Goal: Task Accomplishment & Management: Use online tool/utility

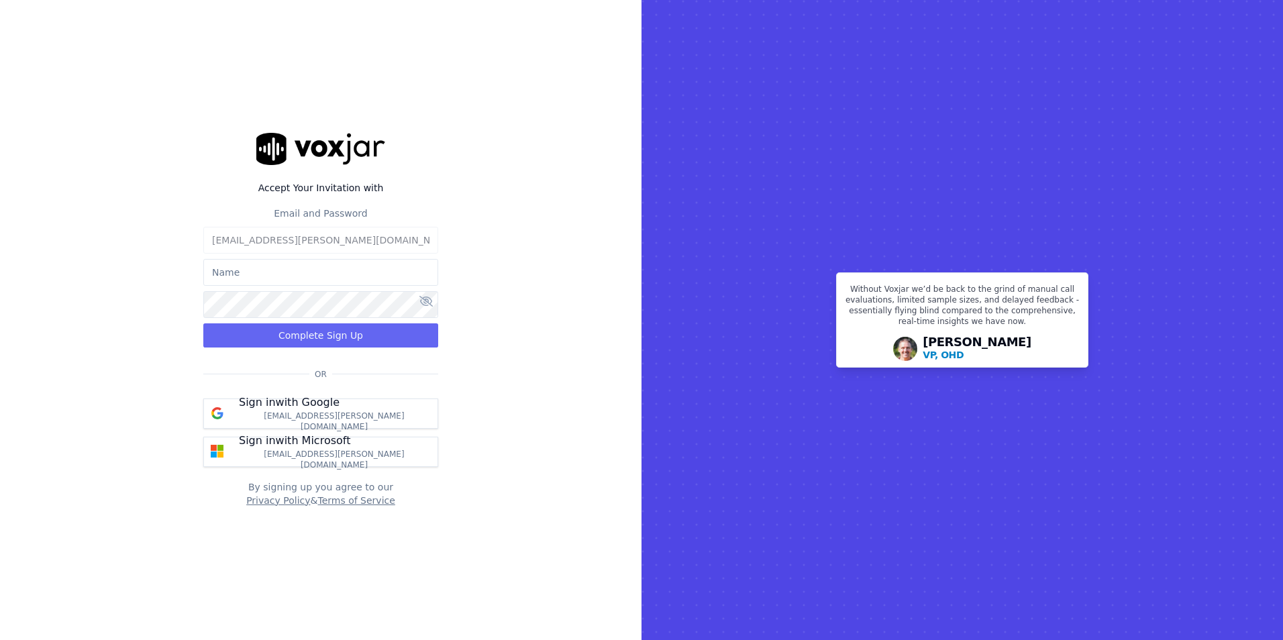
click at [353, 262] on input "text" at bounding box center [320, 272] width 235 height 27
click at [528, 415] on div "Accept Your Invitation with Email and Password amber.courtemanche@stressfree.co…" at bounding box center [321, 320] width 642 height 640
click at [387, 421] on button "Sign in with Google amber.courtemanche@stressfree.com" at bounding box center [320, 414] width 235 height 30
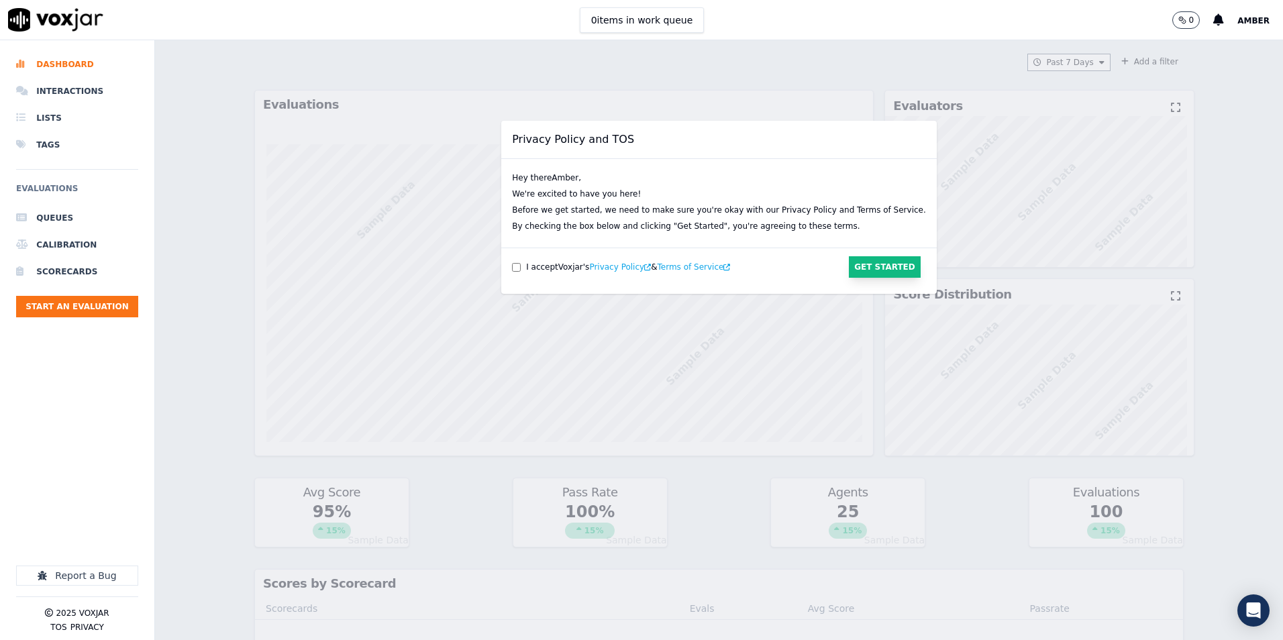
click at [849, 272] on button "Get Started" at bounding box center [885, 266] width 72 height 21
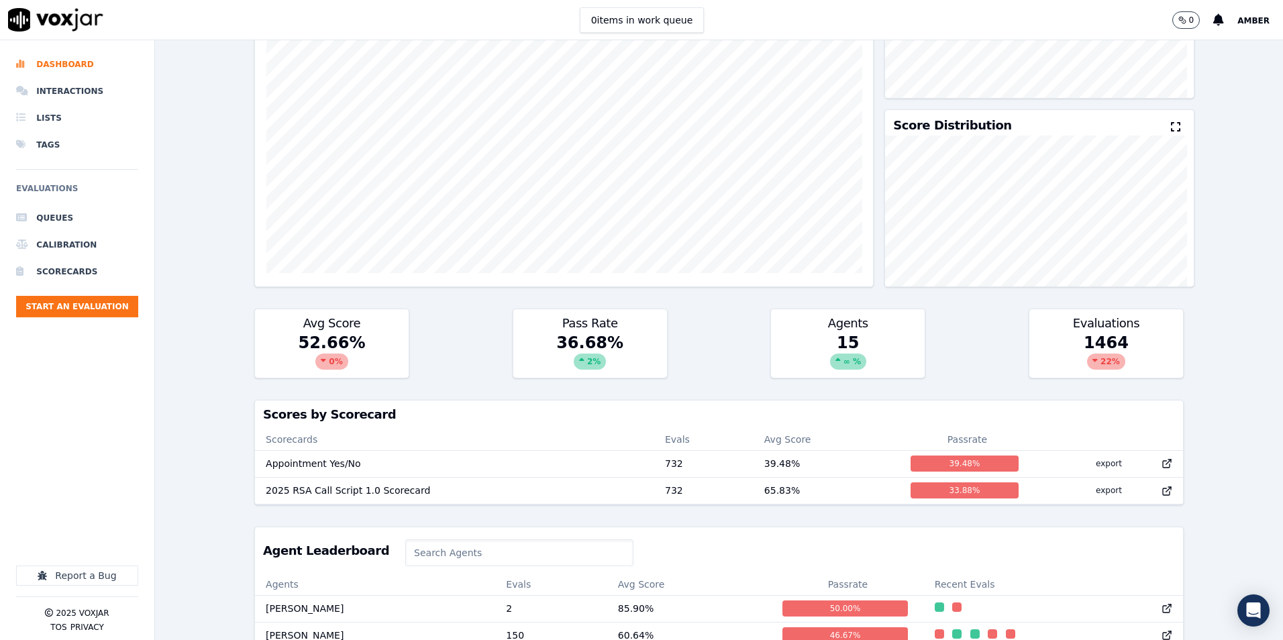
scroll to position [167, 0]
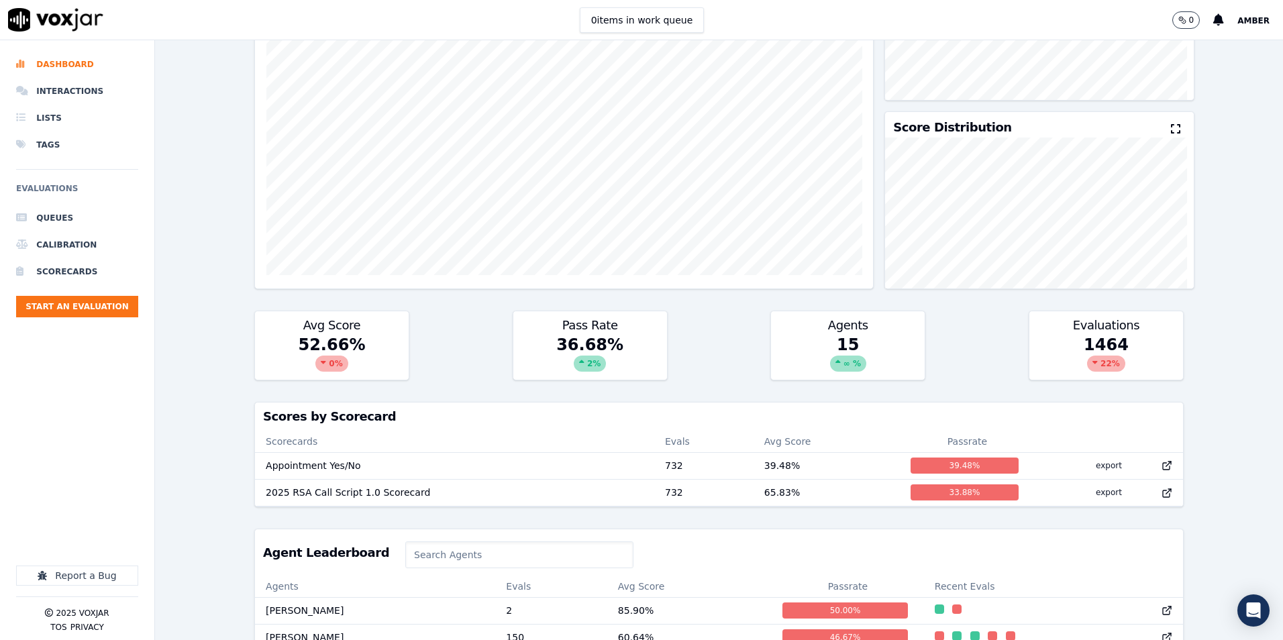
click at [488, 307] on div at bounding box center [564, 126] width 618 height 365
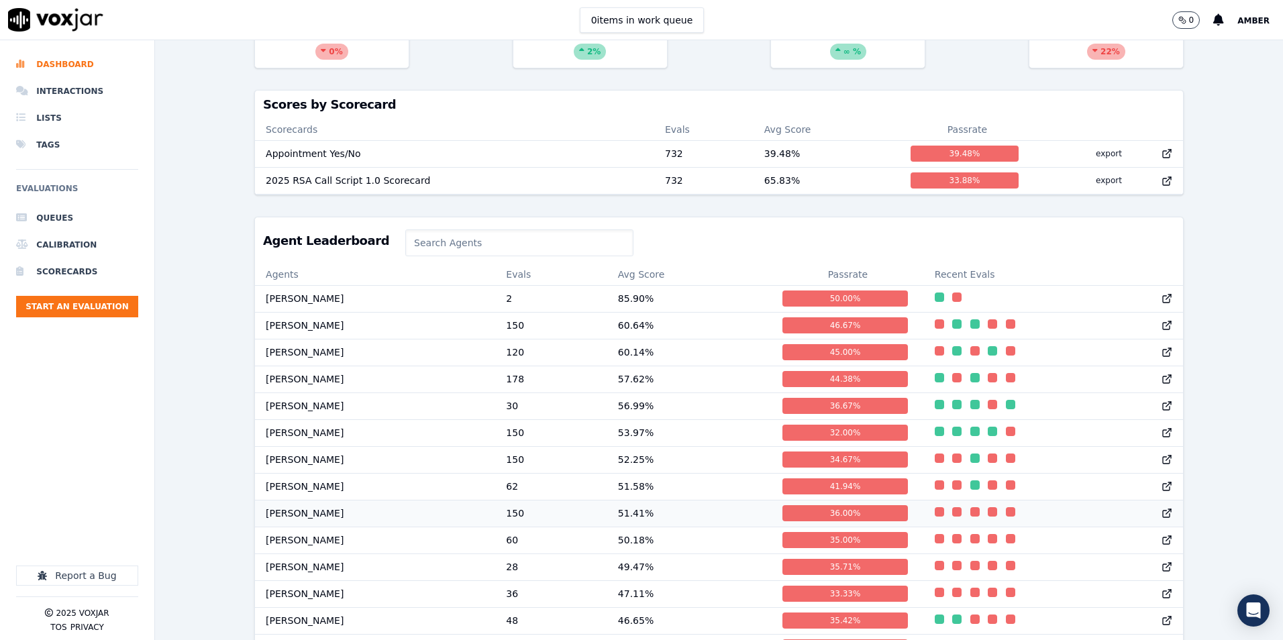
scroll to position [481, 0]
click at [495, 526] on td "150" at bounding box center [550, 512] width 111 height 27
click at [332, 389] on td "Cody Gunn" at bounding box center [375, 378] width 240 height 27
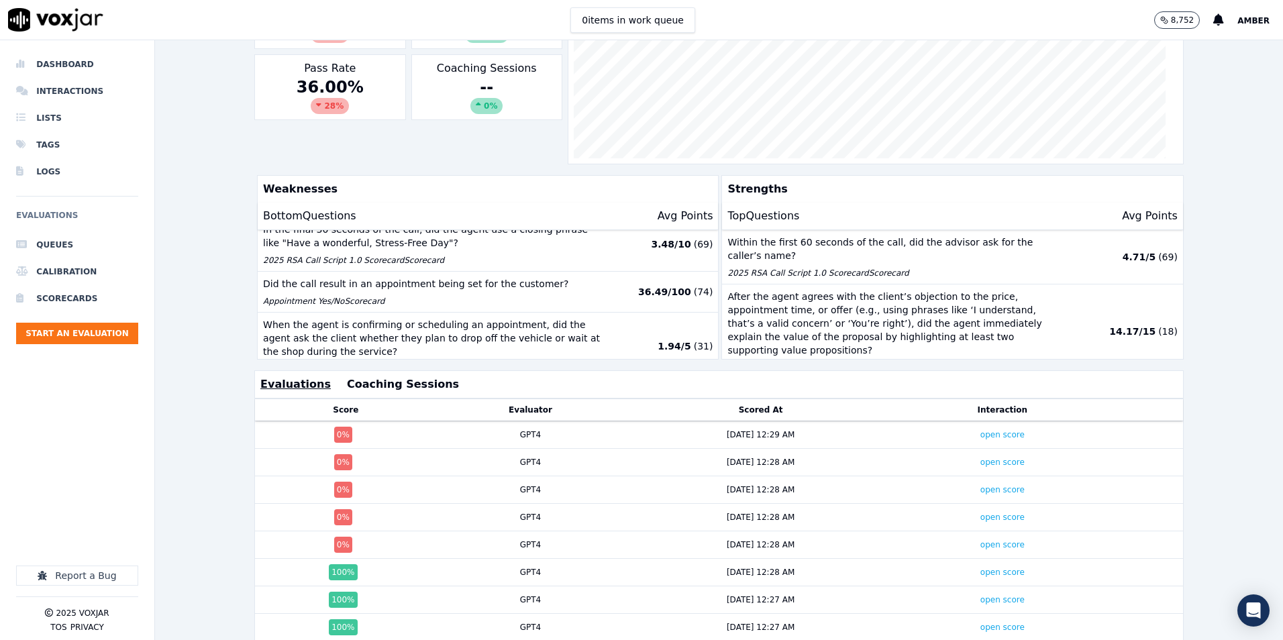
scroll to position [297, 0]
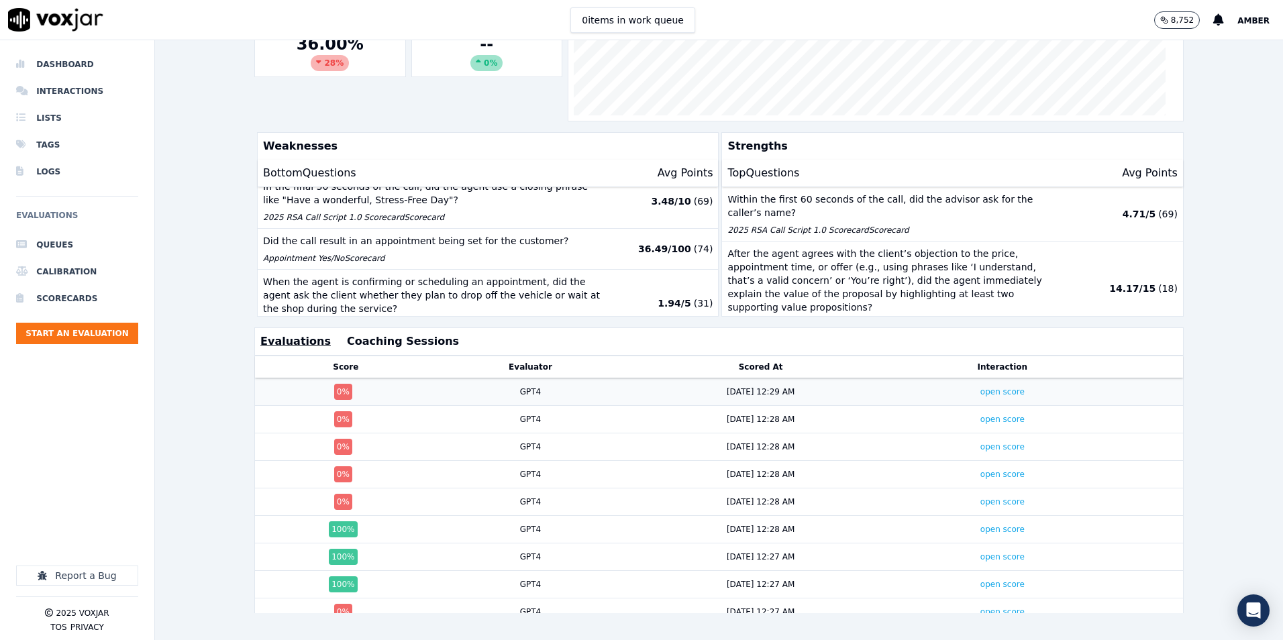
click at [520, 387] on div "GPT4" at bounding box center [530, 392] width 21 height 11
click at [985, 552] on link "open score" at bounding box center [1003, 556] width 44 height 9
click at [117, 13] on div "0 items in work queue 8,752 Amber" at bounding box center [641, 20] width 1283 height 40
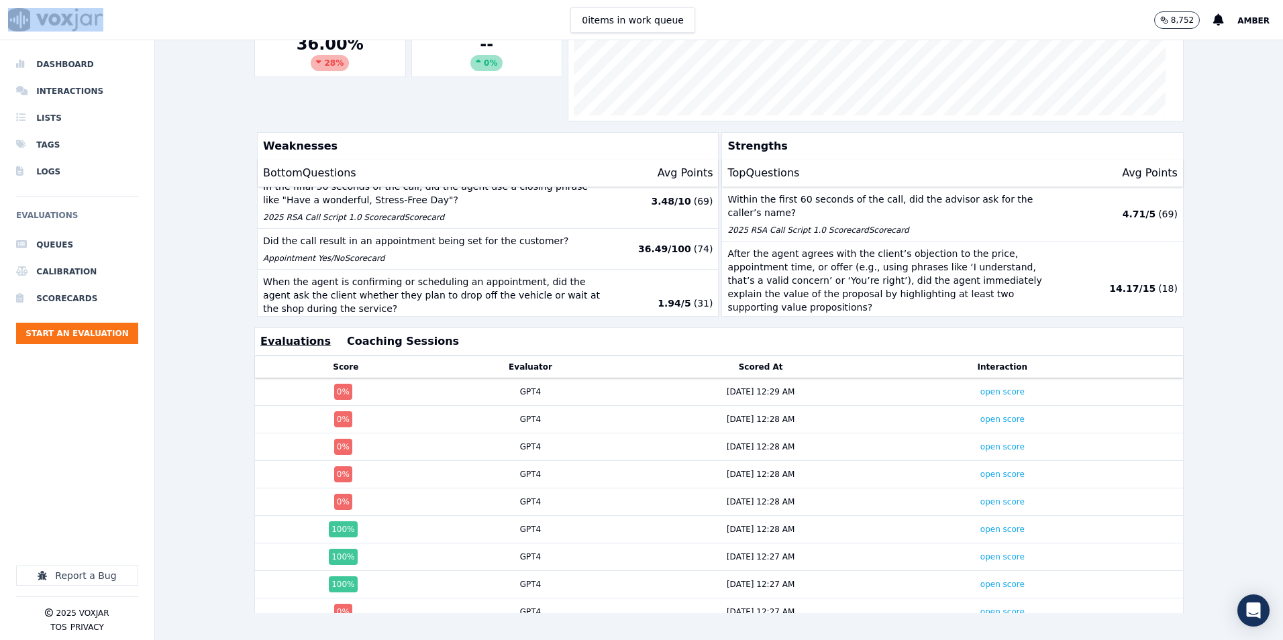
click at [117, 13] on div "0 items in work queue 8,752 Amber" at bounding box center [641, 20] width 1283 height 40
click at [156, 9] on div "0 items in work queue 8,752 Amber" at bounding box center [641, 20] width 1283 height 40
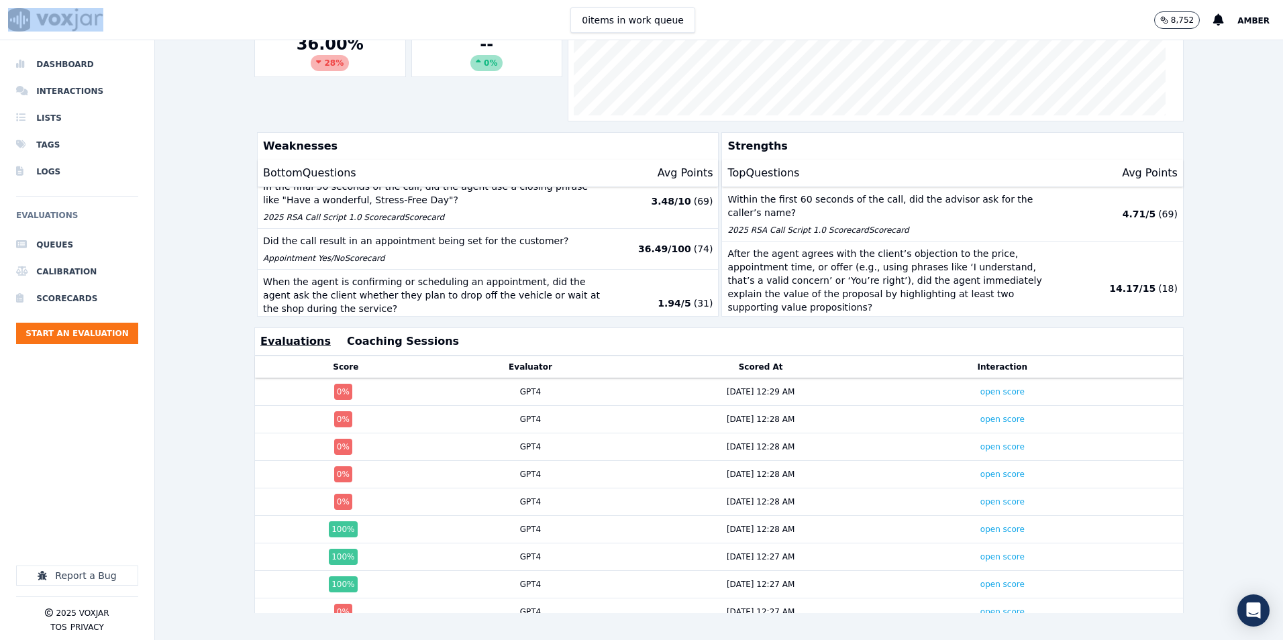
click at [156, 9] on div "0 items in work queue 8,752 Amber" at bounding box center [641, 20] width 1283 height 40
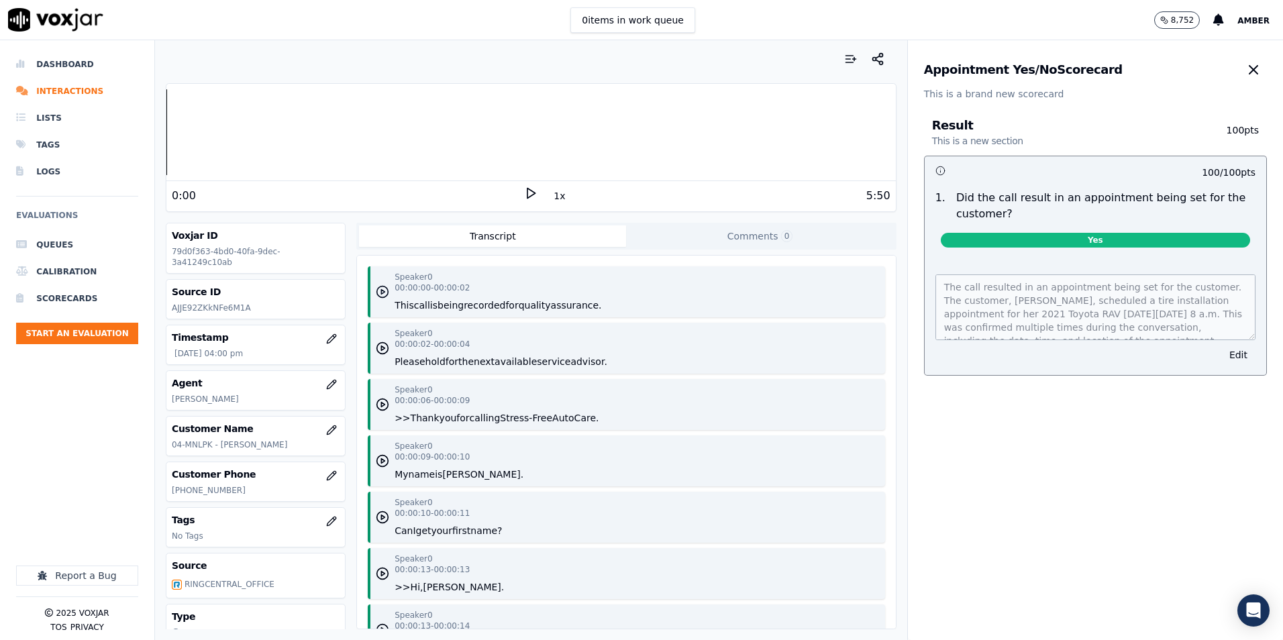
click at [377, 293] on icon "button" at bounding box center [382, 291] width 13 height 13
click at [383, 286] on icon "button" at bounding box center [382, 291] width 13 height 13
click at [528, 192] on rect at bounding box center [529, 193] width 2 height 9
click at [526, 190] on icon at bounding box center [530, 193] width 13 height 13
click at [1162, 452] on div "Appointment Yes/No Scorecard This is a brand new scorecard Result This is a new…" at bounding box center [1095, 340] width 375 height 600
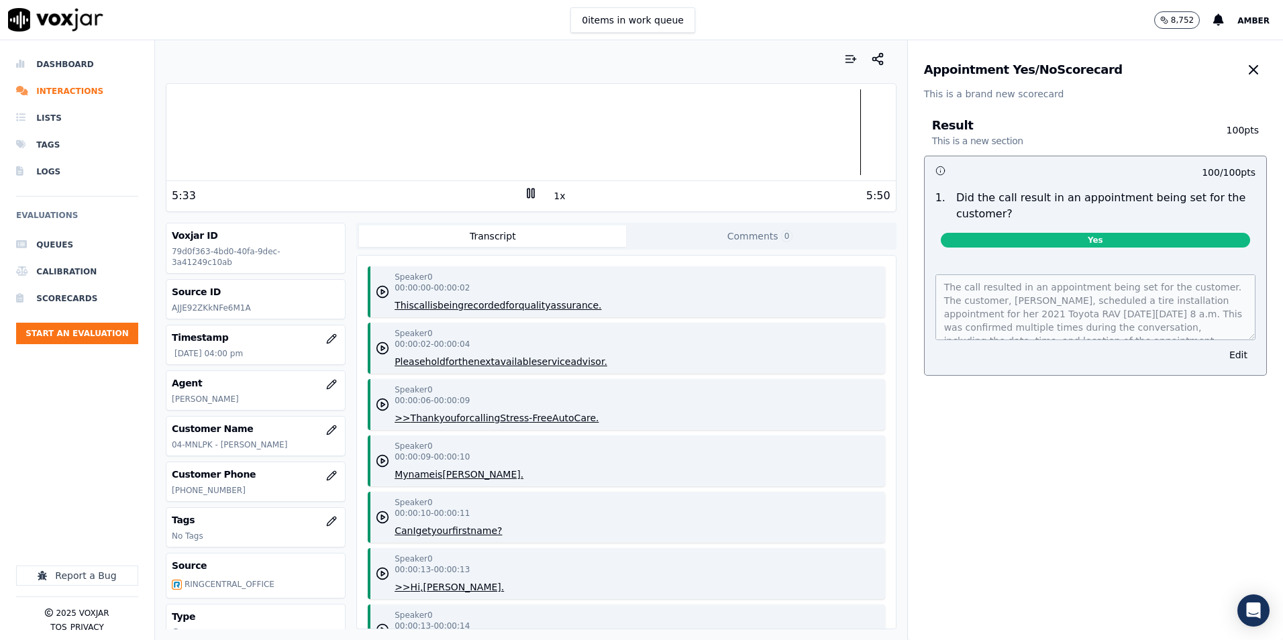
scroll to position [1, 0]
click at [443, 109] on div at bounding box center [531, 132] width 730 height 86
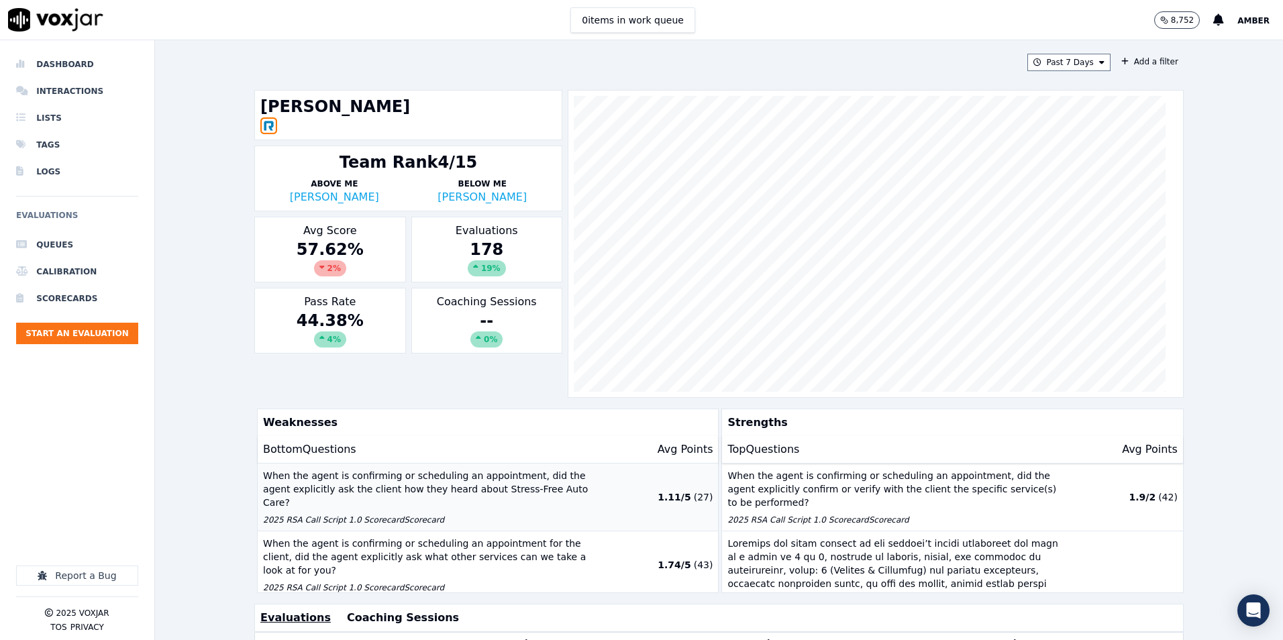
click at [426, 512] on button "When the agent is confirming or scheduling an appointment, did the agent explic…" at bounding box center [488, 498] width 460 height 68
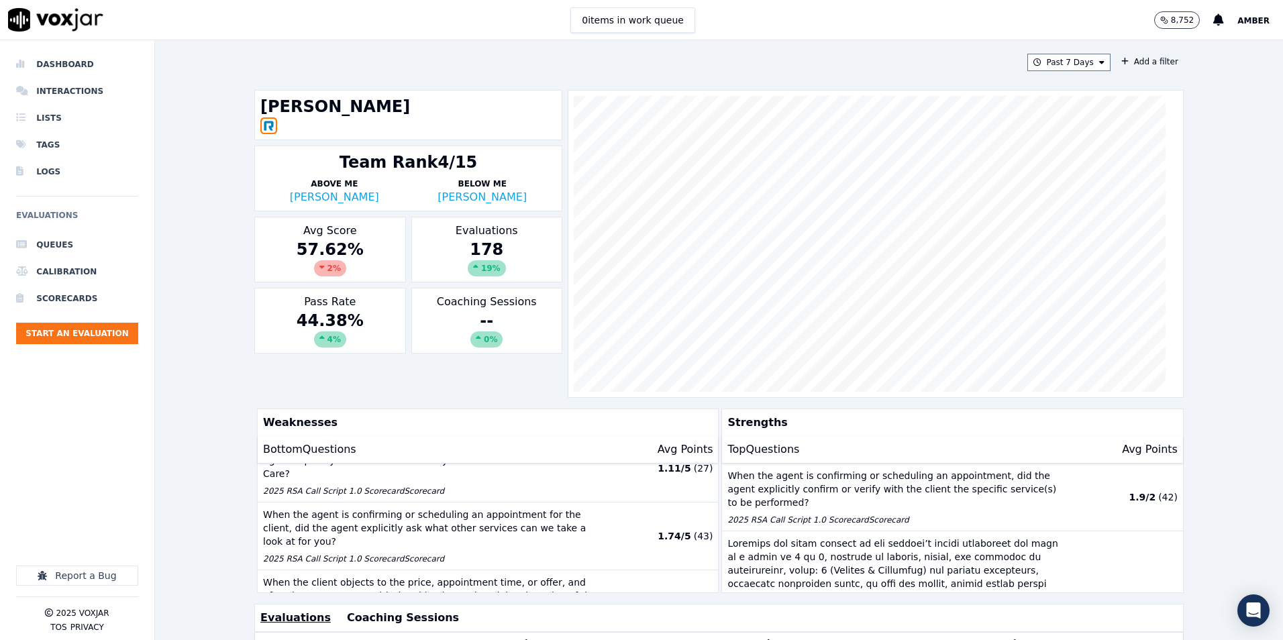
scroll to position [54, 0]
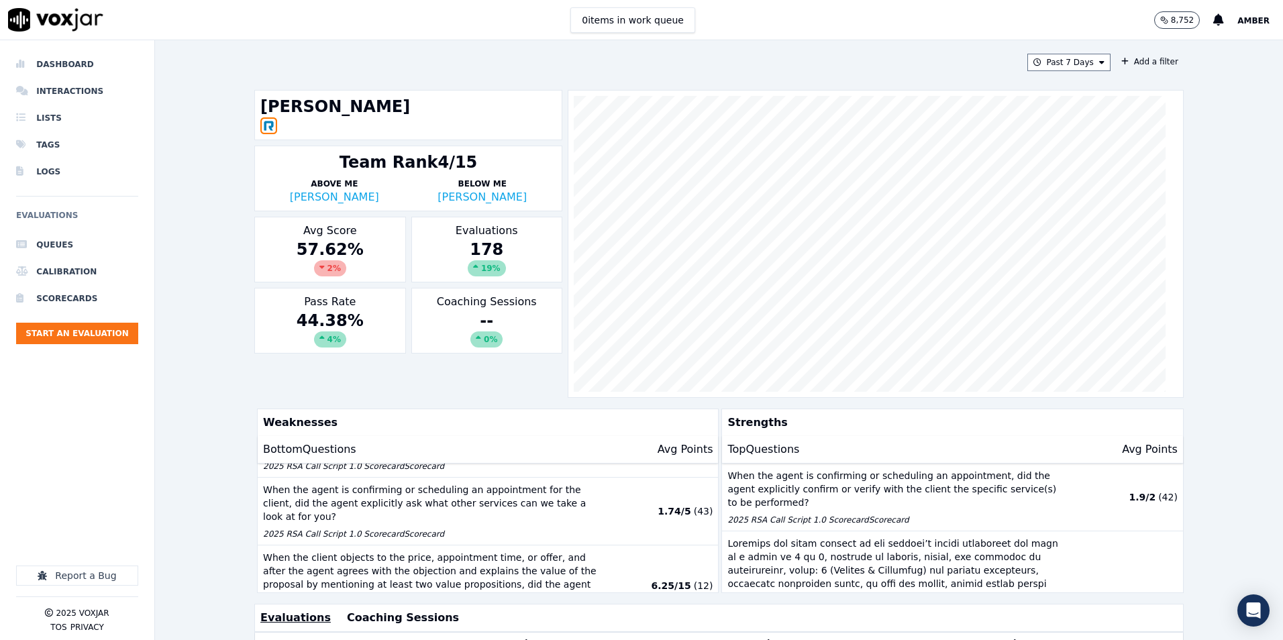
click at [998, 393] on div at bounding box center [876, 244] width 616 height 308
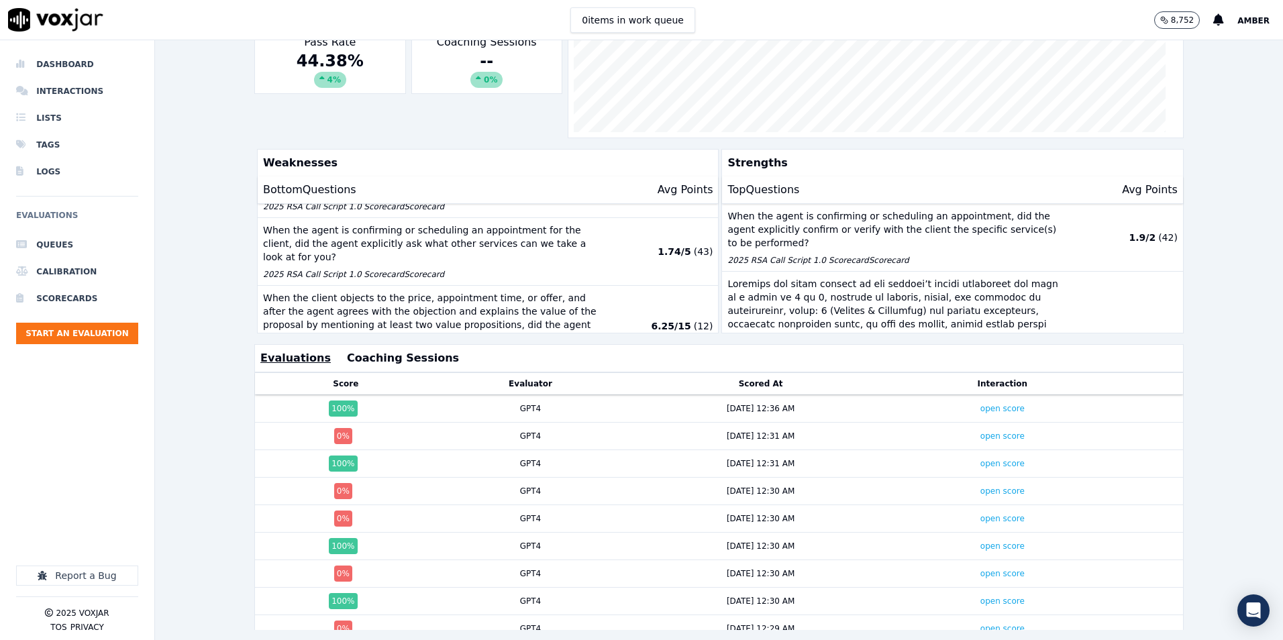
scroll to position [297, 0]
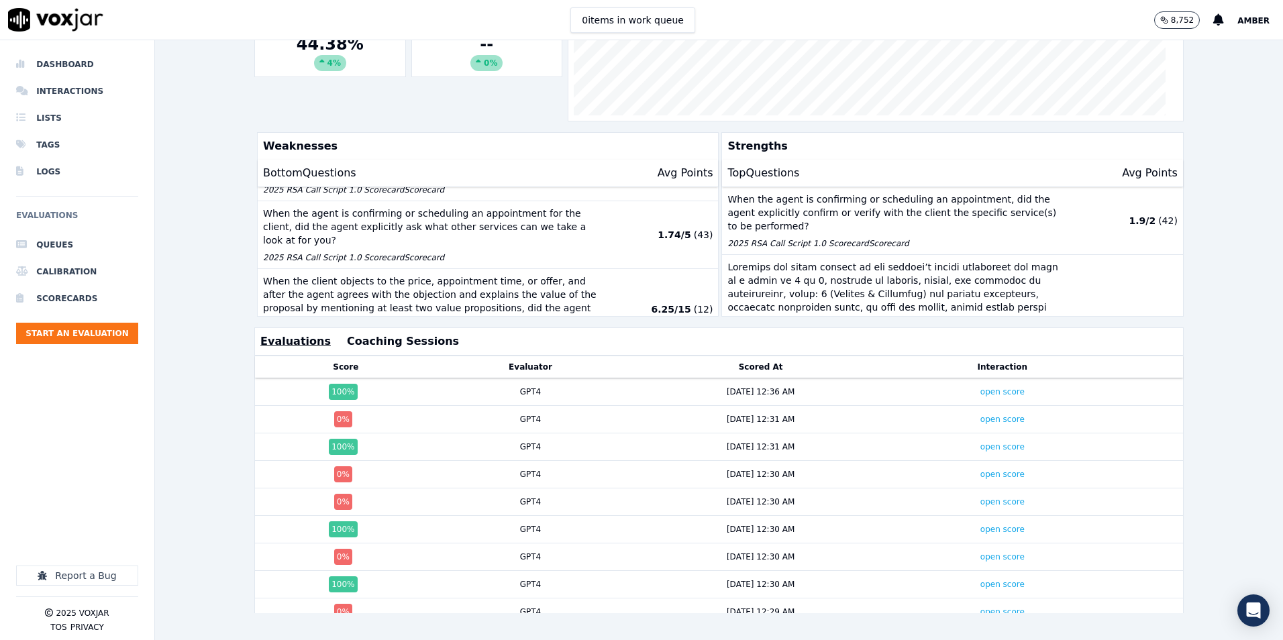
click at [998, 406] on td "open score" at bounding box center [1002, 420] width 211 height 28
click at [987, 387] on link "open score" at bounding box center [1003, 391] width 44 height 9
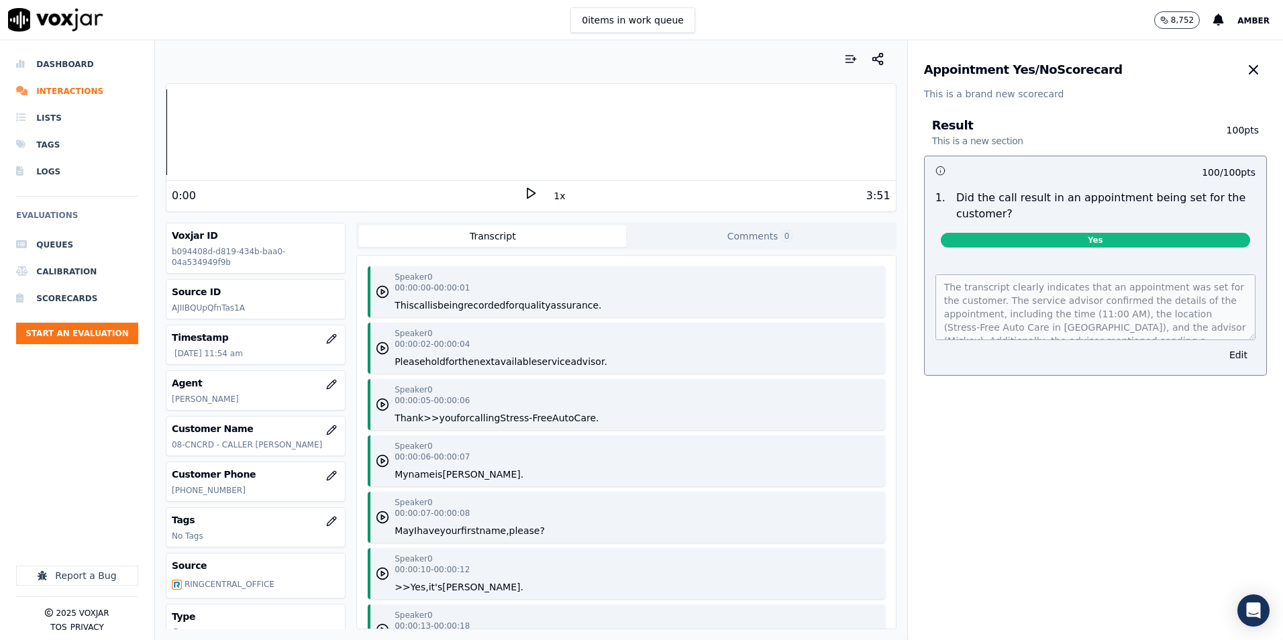
click at [528, 187] on icon at bounding box center [530, 193] width 13 height 13
